Goal: Find specific page/section: Find specific page/section

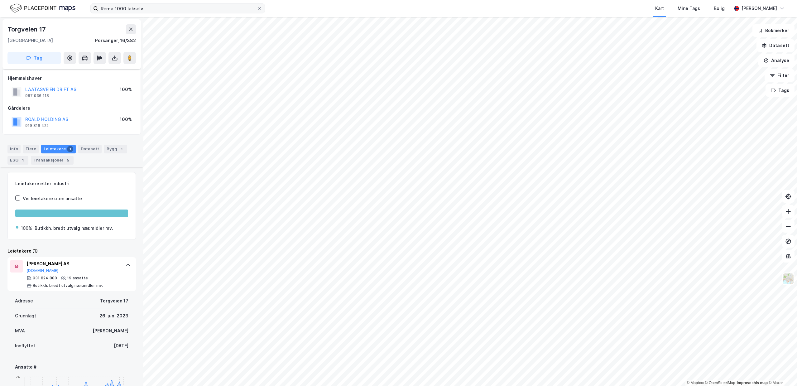
scroll to position [224, 0]
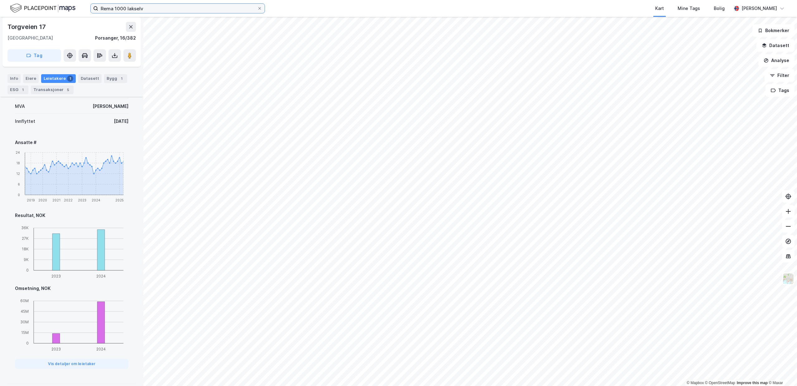
click at [151, 6] on input "Rema 1000 lakselv" at bounding box center [177, 8] width 159 height 9
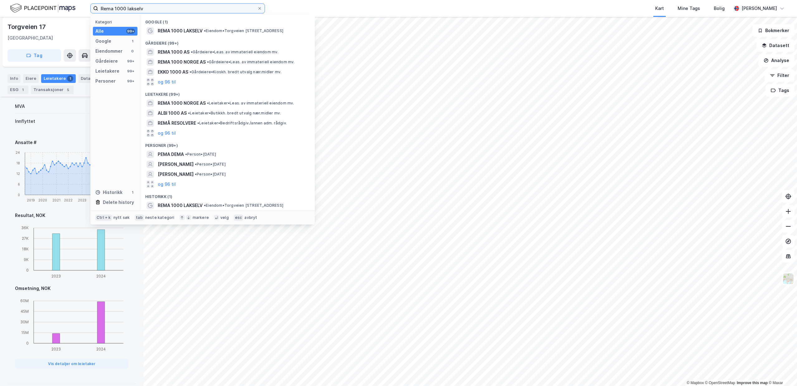
drag, startPoint x: 149, startPoint y: 7, endPoint x: -116, endPoint y: -26, distance: 267.2
click at [98, 4] on input "Rema 1000 lakselv" at bounding box center [177, 8] width 159 height 9
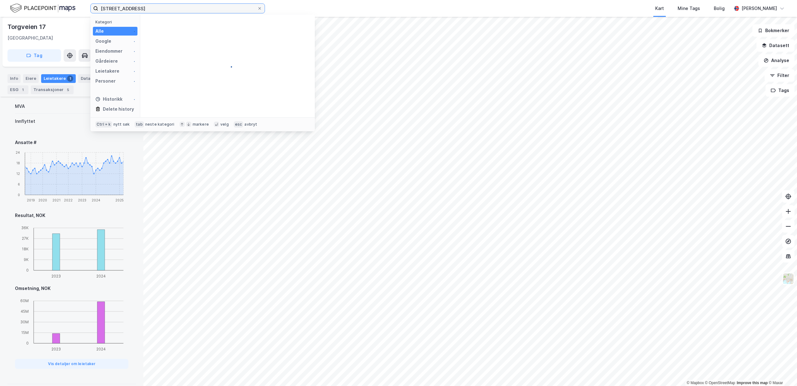
type input "[STREET_ADDRESS]"
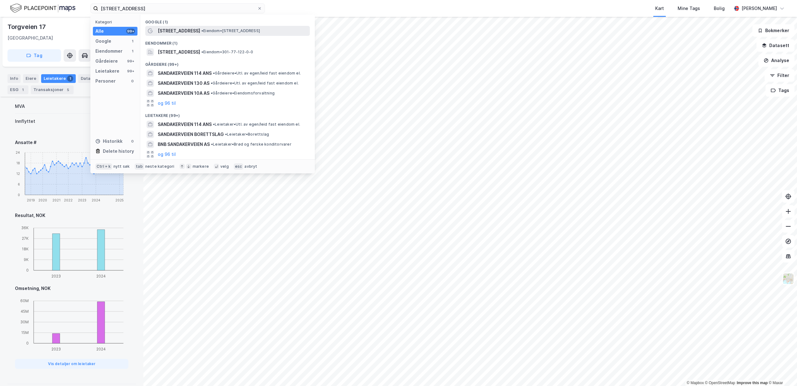
click at [230, 34] on div "[STREET_ADDRESS] • Eiendom • [STREET_ADDRESS]" at bounding box center [233, 30] width 151 height 7
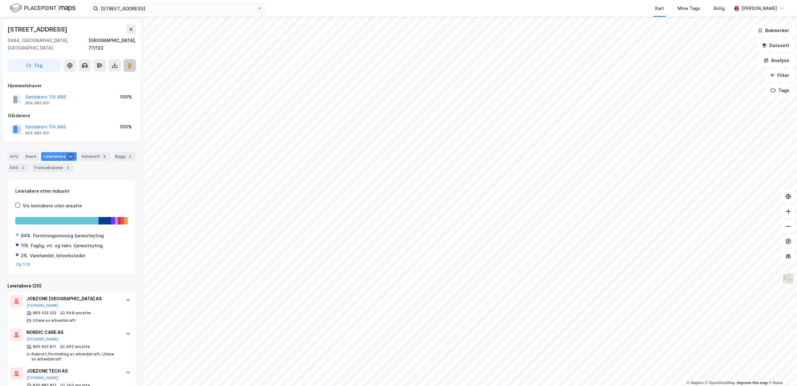
click at [128, 62] on image at bounding box center [130, 65] width 4 height 6
click at [31, 152] on div "Eiere" at bounding box center [31, 156] width 16 height 9
